Goal: Transaction & Acquisition: Download file/media

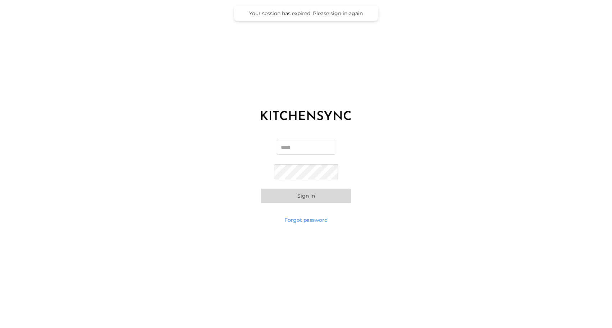
click at [324, 150] on input "Email" at bounding box center [306, 146] width 58 height 15
type input "**********"
click at [261, 188] on button "Sign in" at bounding box center [306, 195] width 90 height 14
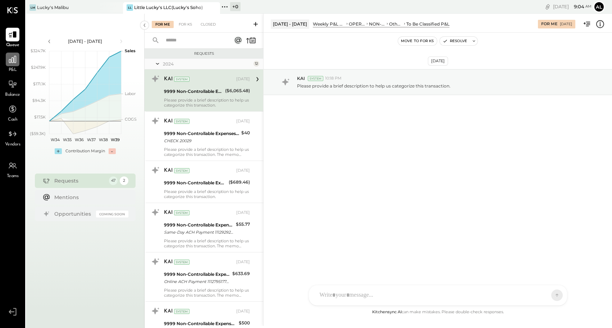
click at [11, 64] on div at bounding box center [13, 59] width 14 height 14
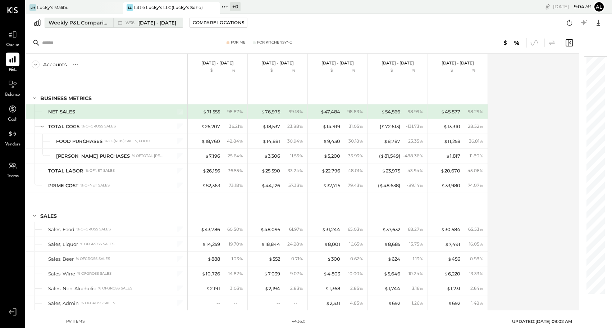
click at [86, 20] on div "Weekly P&L Comparison" at bounding box center [79, 22] width 60 height 7
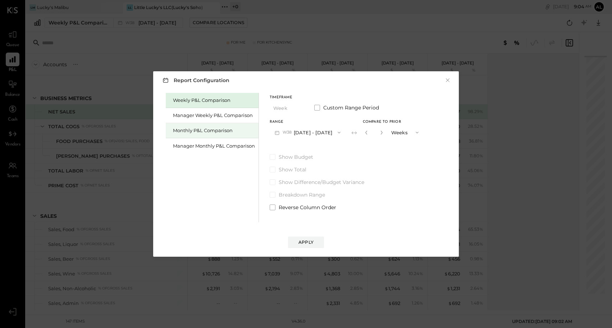
click at [232, 130] on div "Monthly P&L Comparison" at bounding box center [214, 130] width 82 height 7
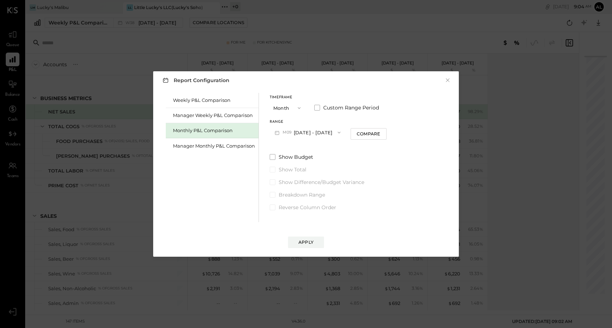
click at [338, 131] on icon "button" at bounding box center [339, 132] width 6 height 6
click at [374, 132] on div "Compare" at bounding box center [368, 133] width 23 height 6
click at [381, 132] on button "button" at bounding box center [382, 132] width 6 height 8
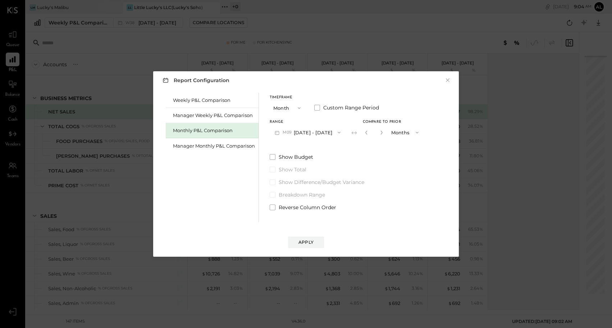
click at [381, 132] on button "button" at bounding box center [382, 132] width 6 height 8
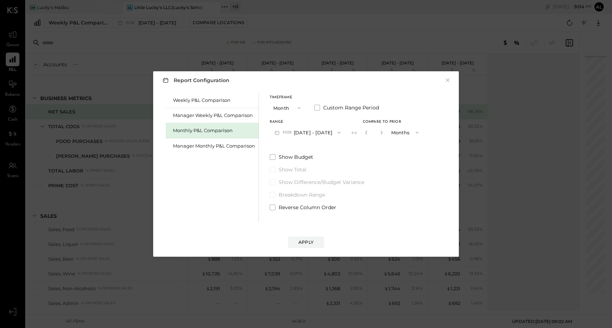
click at [381, 132] on button "button" at bounding box center [382, 132] width 6 height 8
click at [379, 130] on icon "button" at bounding box center [381, 132] width 4 height 4
type input "**"
click at [338, 131] on icon "button" at bounding box center [339, 132] width 6 height 6
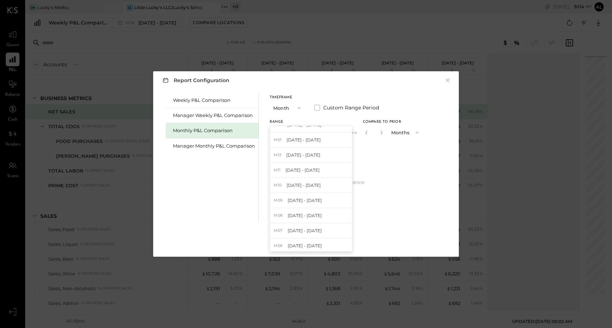
scroll to position [192, 0]
click at [313, 244] on span "[DATE] - [DATE]" at bounding box center [304, 243] width 34 height 6
click at [335, 131] on icon "button" at bounding box center [338, 132] width 6 height 6
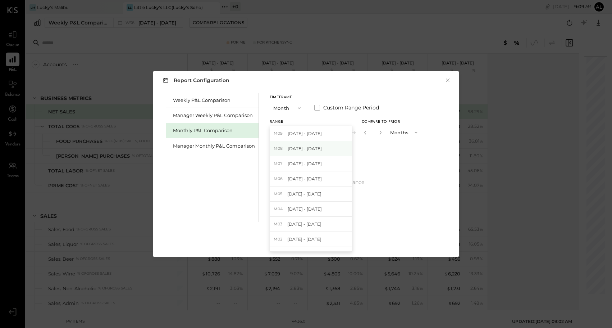
click at [303, 148] on span "[DATE] - [DATE]" at bounding box center [305, 148] width 34 height 6
click at [304, 238] on button "Apply" at bounding box center [306, 242] width 36 height 12
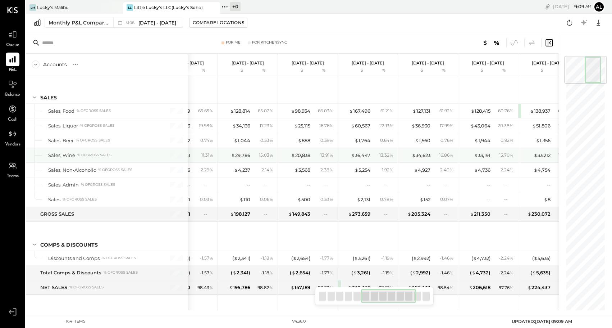
scroll to position [0, 362]
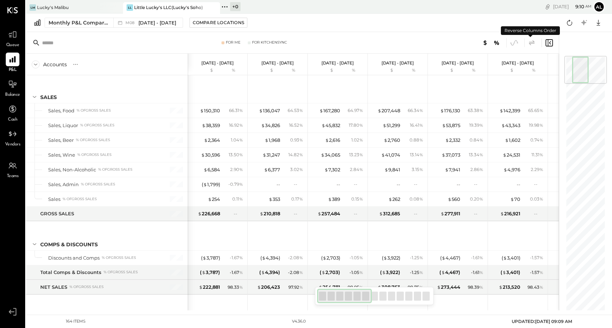
click at [530, 42] on icon at bounding box center [531, 42] width 9 height 9
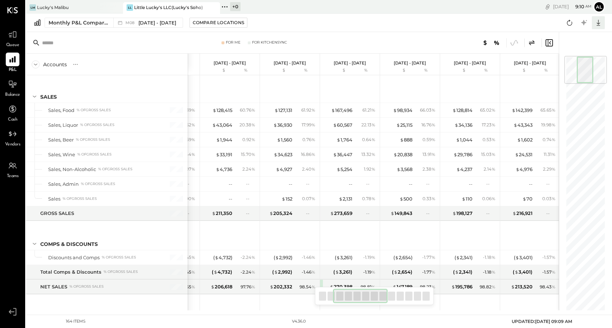
click at [602, 22] on icon at bounding box center [598, 22] width 9 height 9
click at [586, 59] on div "Excel" at bounding box center [576, 64] width 58 height 15
